Goal: Task Accomplishment & Management: Manage account settings

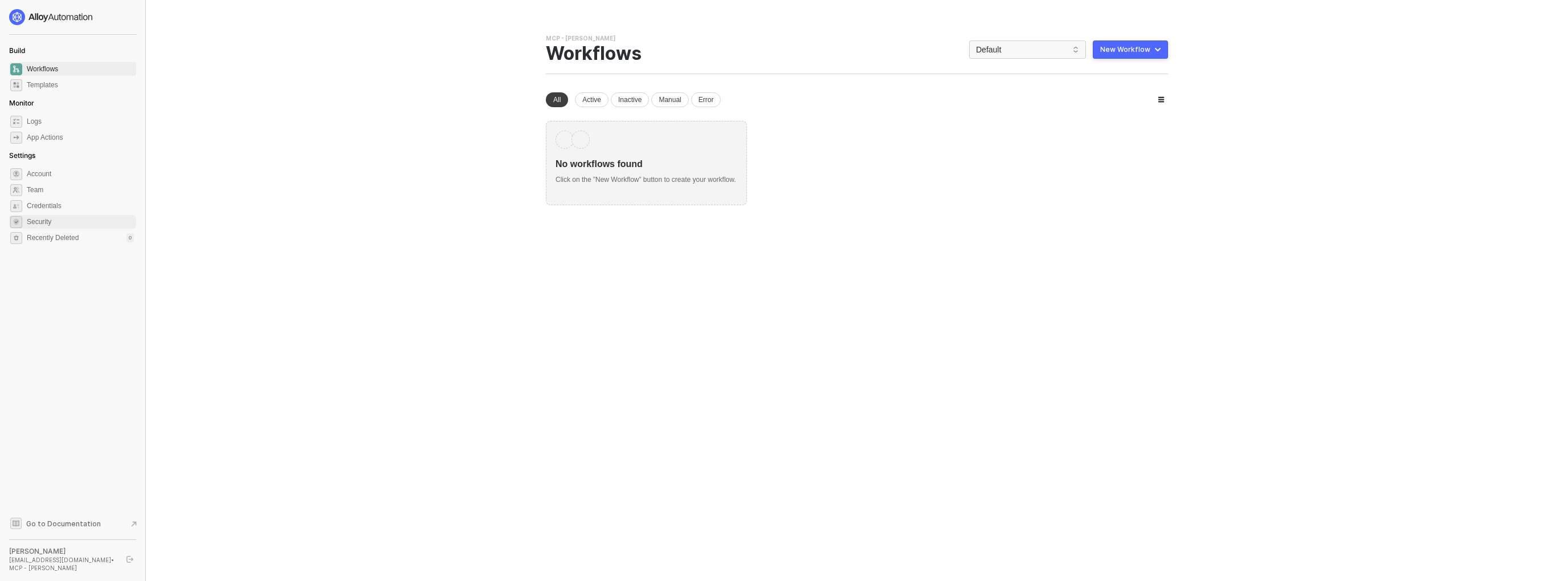
click at [53, 220] on span "Security" at bounding box center [80, 221] width 107 height 13
click at [134, 556] on button "button" at bounding box center [129, 559] width 13 height 13
